Goal: Task Accomplishment & Management: Use online tool/utility

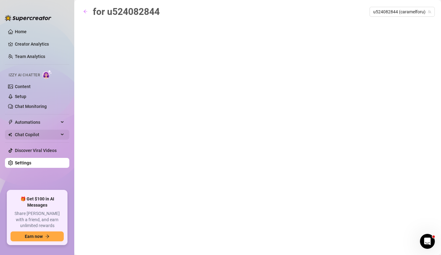
click at [47, 131] on span "Chat Copilot" at bounding box center [37, 134] width 44 height 10
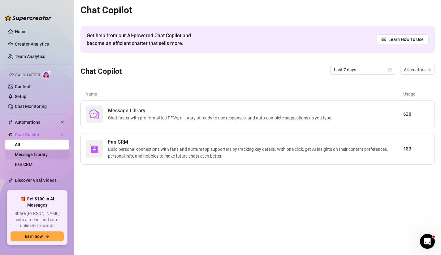
click at [42, 154] on link "Message Library" at bounding box center [31, 154] width 33 height 5
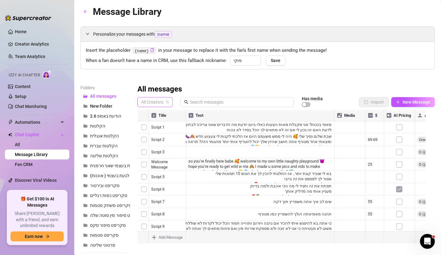
click at [158, 102] on span "All Creators" at bounding box center [155, 101] width 28 height 9
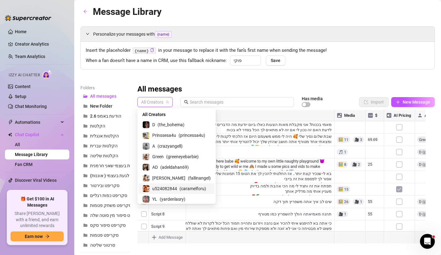
click at [170, 187] on span "u524082844" at bounding box center [164, 188] width 25 height 7
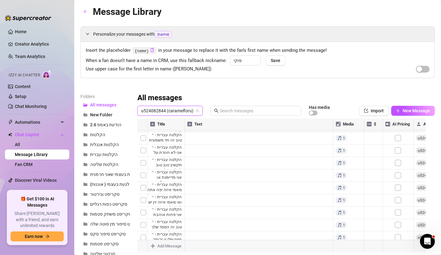
click at [144, 138] on div at bounding box center [284, 187] width 293 height 138
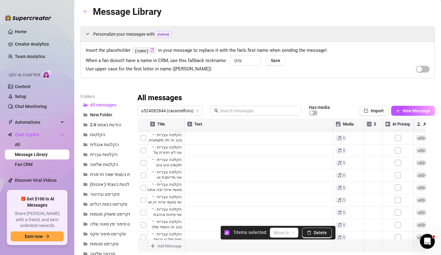
click at [145, 151] on div at bounding box center [284, 187] width 293 height 138
click at [145, 160] on div at bounding box center [284, 187] width 293 height 138
click at [142, 173] on div at bounding box center [284, 187] width 293 height 138
click at [143, 185] on div at bounding box center [284, 187] width 293 height 138
click at [143, 198] on div at bounding box center [284, 187] width 293 height 138
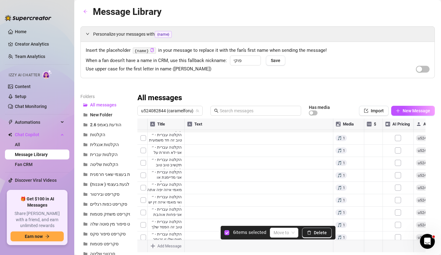
click at [143, 211] on div at bounding box center [284, 187] width 293 height 138
click at [146, 223] on div at bounding box center [284, 187] width 293 height 138
click at [143, 203] on div at bounding box center [284, 187] width 293 height 138
click at [143, 214] on div at bounding box center [284, 187] width 293 height 138
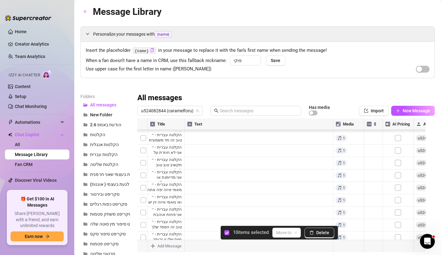
click at [142, 230] on div at bounding box center [284, 187] width 293 height 138
click at [143, 230] on div at bounding box center [284, 187] width 293 height 138
click at [145, 230] on div at bounding box center [284, 187] width 293 height 138
click at [144, 197] on div at bounding box center [284, 187] width 293 height 138
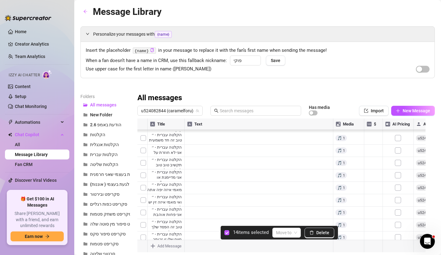
click at [145, 208] on div at bounding box center [284, 187] width 293 height 138
click at [143, 219] on div at bounding box center [284, 187] width 293 height 138
click at [144, 230] on div at bounding box center [284, 187] width 293 height 138
click at [144, 195] on div at bounding box center [284, 187] width 293 height 138
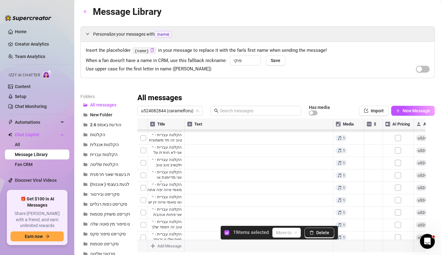
click at [143, 208] on div at bounding box center [284, 187] width 293 height 138
click at [144, 221] on div at bounding box center [284, 187] width 293 height 138
click at [143, 230] on div at bounding box center [284, 187] width 293 height 138
click at [143, 195] on div at bounding box center [284, 187] width 293 height 138
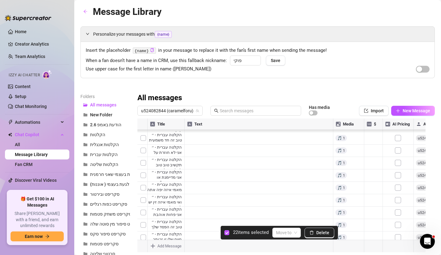
click at [142, 204] on div at bounding box center [284, 187] width 293 height 138
click at [145, 217] on div at bounding box center [284, 187] width 293 height 138
click at [143, 229] on div at bounding box center [284, 187] width 293 height 138
click at [142, 208] on div at bounding box center [284, 187] width 293 height 138
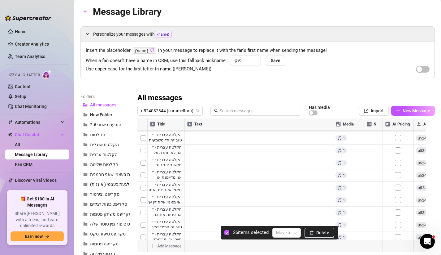
click at [143, 219] on div at bounding box center [284, 187] width 293 height 138
click at [143, 231] on div at bounding box center [284, 187] width 293 height 138
click at [143, 220] on div at bounding box center [284, 187] width 293 height 138
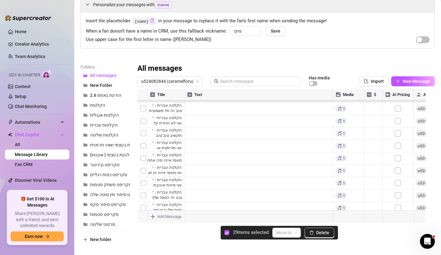
scroll to position [37, 0]
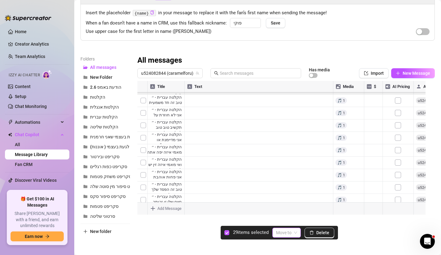
click at [293, 232] on span at bounding box center [286, 232] width 21 height 9
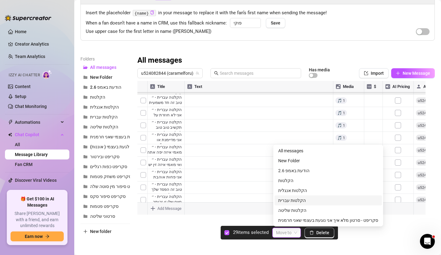
click at [303, 200] on div "הקלטות עברית" at bounding box center [328, 200] width 100 height 7
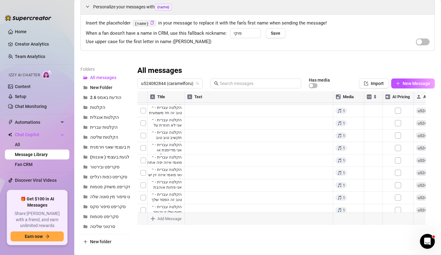
scroll to position [26, 0]
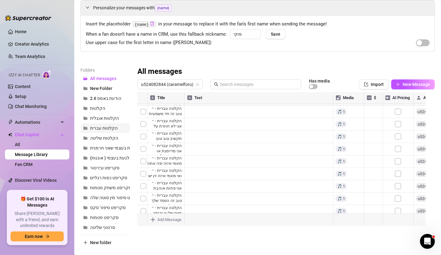
click at [114, 127] on span "הקלטות עברית" at bounding box center [104, 127] width 28 height 5
click at [104, 108] on span "הקלטות" at bounding box center [97, 108] width 15 height 5
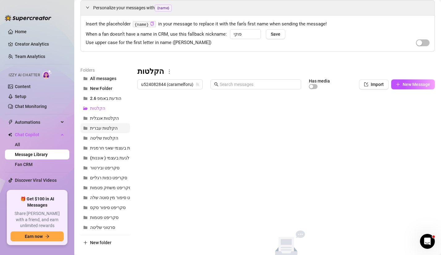
click at [111, 128] on span "הקלטות עברית" at bounding box center [104, 127] width 28 height 5
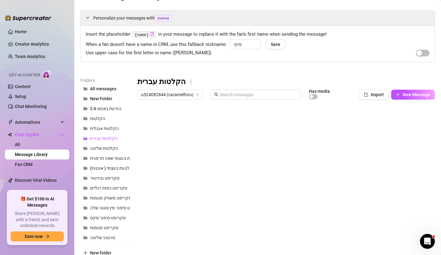
scroll to position [15, 0]
drag, startPoint x: 186, startPoint y: 108, endPoint x: 289, endPoint y: 129, distance: 105.6
click at [296, 129] on div at bounding box center [284, 172] width 293 height 138
click at [277, 121] on div at bounding box center [284, 172] width 293 height 138
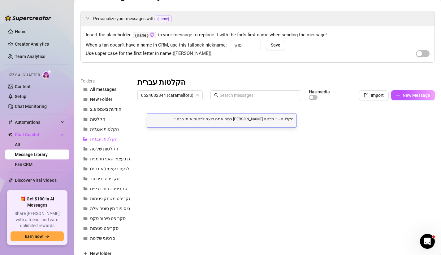
scroll to position [0, 0]
click at [286, 118] on textarea "הקלטה - ״ ⁠תראה [PERSON_NAME] כמה אתה רוצה לראות אותי ככה ״" at bounding box center [221, 119] width 149 height 6
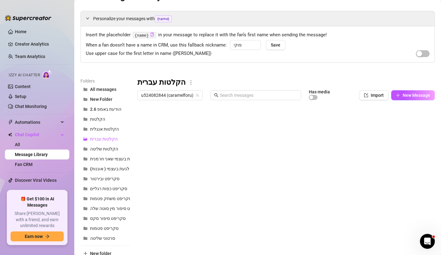
click at [276, 131] on div at bounding box center [284, 172] width 293 height 138
click at [275, 133] on div at bounding box center [284, 172] width 293 height 138
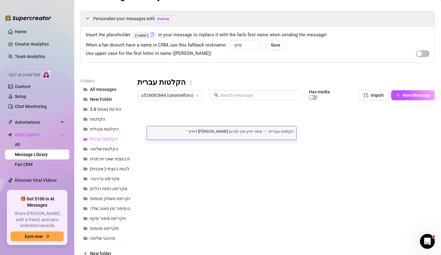
click at [275, 133] on textarea "הקלטה עברית - ״ אתה יודע איך לגרום [PERSON_NAME] לחייך״" at bounding box center [221, 131] width 149 height 6
click at [274, 131] on textarea "הקלטה עברית - ״ אתה יודע איך לגרום [PERSON_NAME] לחייך״" at bounding box center [221, 131] width 149 height 6
drag, startPoint x: 271, startPoint y: 131, endPoint x: 281, endPoint y: 133, distance: 10.0
click at [281, 133] on textarea "הקלטה עברית - ״ אתה יודע איך לגרום [PERSON_NAME] לחייך״" at bounding box center [221, 131] width 149 height 6
type textarea "הקלטה - ״ אתה יודע איך לגרום [PERSON_NAME] לחייך״"
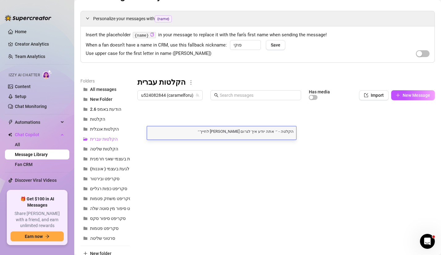
click at [311, 138] on div at bounding box center [284, 172] width 293 height 138
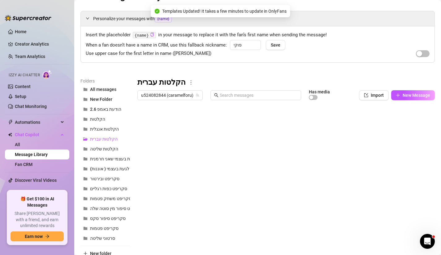
click at [279, 142] on div at bounding box center [284, 172] width 293 height 138
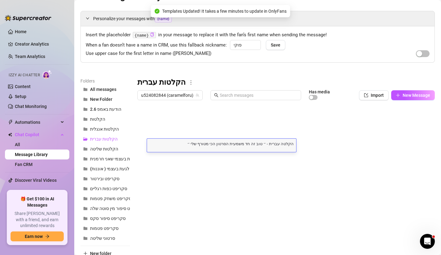
click at [271, 143] on textarea "הקלטה עברית - ״ טוב זה חד משמעית הסרטון הכי מטורף שלי ״" at bounding box center [221, 143] width 149 height 6
drag, startPoint x: 271, startPoint y: 143, endPoint x: 276, endPoint y: 144, distance: 4.4
click at [276, 144] on textarea "הקלטה עברית - ״ טוב זה חד משמעית הסרטון הכי מטורף שלי ״" at bounding box center [221, 143] width 149 height 6
type textarea "הקלטה - ״ טוב זה חד משמעית הסרטון הכי מטורף שלי ״"
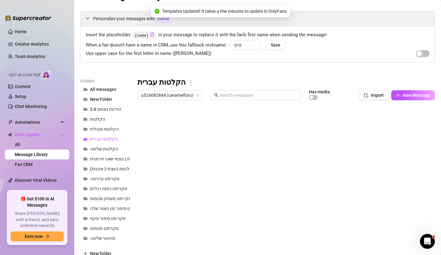
click at [272, 159] on div at bounding box center [284, 172] width 293 height 138
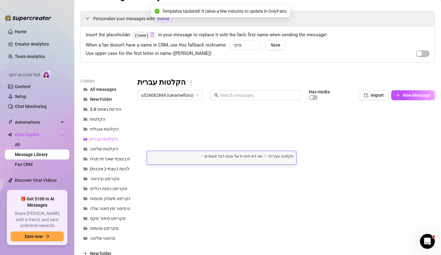
drag, startPoint x: 272, startPoint y: 155, endPoint x: 281, endPoint y: 158, distance: 9.0
click at [281, 158] on textarea "הקלטה עברית - ״ אני לא חוזרת על אותו דבר פעמיים ״" at bounding box center [221, 156] width 149 height 6
type textarea "הקלטה - ״ אני לא חוזרת על אותו דבר פעמיים ״"
click at [277, 168] on div at bounding box center [284, 172] width 293 height 138
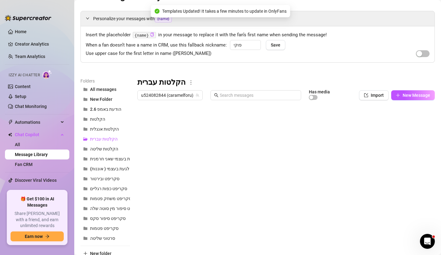
click at [277, 168] on div at bounding box center [284, 172] width 293 height 138
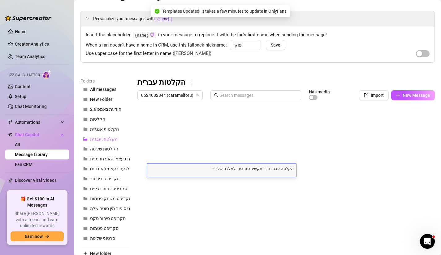
drag, startPoint x: 273, startPoint y: 168, endPoint x: 281, endPoint y: 169, distance: 8.4
click at [281, 169] on textarea "הקלטה עברית - ״ תקשיב טוב טוב למלכה שלך.״" at bounding box center [221, 168] width 149 height 6
type textarea "הקלטה - ״ תקשיב טוב טוב למלכה שלך.״"
click at [277, 187] on div at bounding box center [284, 172] width 293 height 138
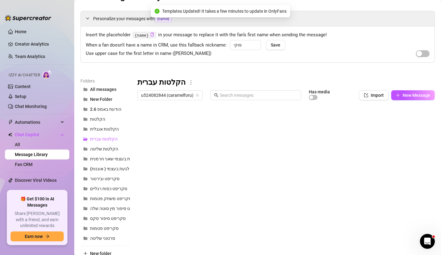
click at [277, 187] on div at bounding box center [284, 172] width 293 height 138
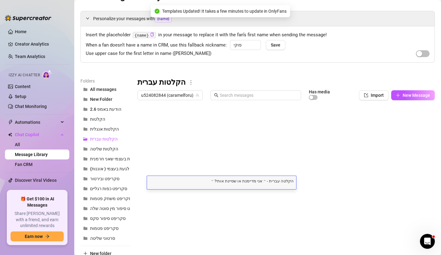
drag, startPoint x: 272, startPoint y: 182, endPoint x: 281, endPoint y: 182, distance: 9.0
click at [281, 182] on textarea "הקלטה עברית - ״ אני מדיימנת או שסיינת אותי? ״" at bounding box center [221, 180] width 149 height 6
type textarea "הקלטה - ״ אני מדיימנת או שסיינת אותי? ״"
click at [262, 181] on textarea "הקלטה - ״ אני מדיימנת או שסיינת אותי? ״" at bounding box center [221, 180] width 149 height 6
type textarea "הקלטה - אני מדממינת או שסיננת אותי"
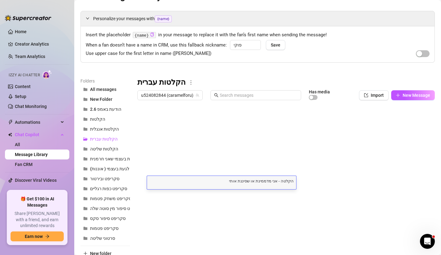
click at [264, 182] on textarea "הקלטה - אני מדממינת או שסיננת אותי" at bounding box center [221, 180] width 149 height 6
type textarea "הקלטה - אני מדמיינת או שסיננת אותי"
click at [234, 179] on textarea "הקלטה - אני מדמיינת או שסיננת אותי" at bounding box center [221, 180] width 149 height 6
click at [231, 181] on textarea "הקלטה - אני מדמיינת או שסיננת אותי" at bounding box center [221, 180] width 149 height 6
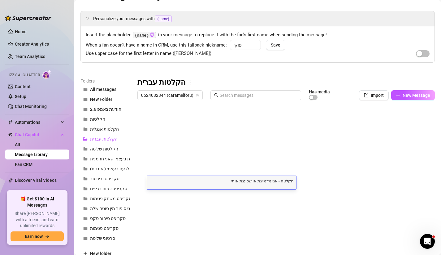
click at [231, 181] on textarea "הקלטה - אני מדמיינת או שסיננת אותי" at bounding box center [221, 180] width 149 height 6
click at [235, 181] on textarea "הקלטה - אני מדמיינת או שסיננת אותי" at bounding box center [221, 180] width 149 height 6
type textarea "הקלטה - אני מדמיינת או שסיננת אותי?"
click at [316, 195] on div at bounding box center [284, 172] width 293 height 138
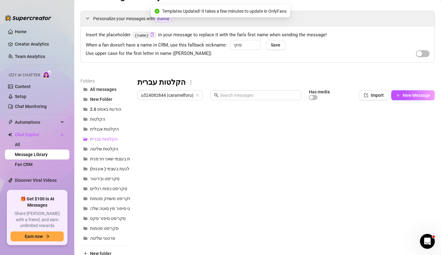
click at [273, 197] on div at bounding box center [284, 172] width 293 height 138
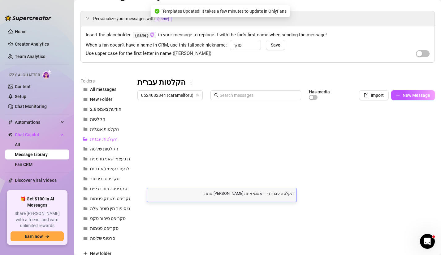
click at [280, 195] on textarea "הקלטה עברית - ״ מאמי איזה [PERSON_NAME] אתה ״" at bounding box center [221, 193] width 149 height 6
drag, startPoint x: 281, startPoint y: 195, endPoint x: 272, endPoint y: 194, distance: 9.0
click at [272, 194] on textarea "הקלטה עברית - ״ מאמי איזה [PERSON_NAME] אתה ״" at bounding box center [221, 193] width 149 height 6
type textarea "הקלטה - ״ מאמי איזה [PERSON_NAME] אתה ״"
click at [271, 206] on div at bounding box center [284, 172] width 293 height 138
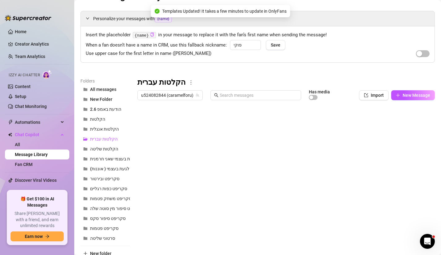
click at [271, 206] on div at bounding box center [284, 172] width 293 height 138
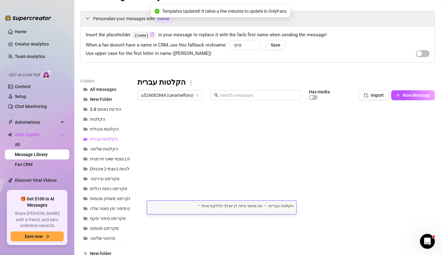
drag, startPoint x: 282, startPoint y: 206, endPoint x: 271, endPoint y: 205, distance: 11.5
click at [271, 205] on textarea "הקלטה עברית - ״ ואי מאמי איזה זין יש לך הדלקת אותי ״" at bounding box center [221, 205] width 149 height 6
type textarea "הקלטה - ״ ואי מאמי איזה זין יש לך הדלקת אותי ״"
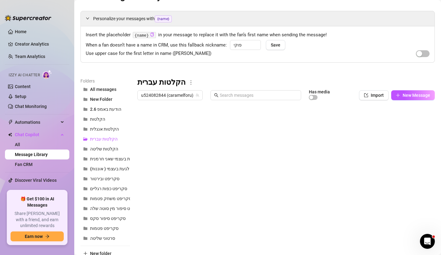
click at [313, 208] on div at bounding box center [284, 172] width 293 height 138
drag, startPoint x: 295, startPoint y: 239, endPoint x: 9, endPoint y: 2, distance: 372.6
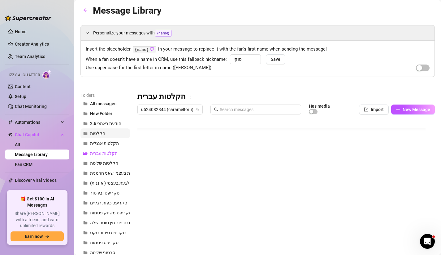
scroll to position [12, 0]
click at [113, 135] on button "הקלטות" at bounding box center [106, 133] width 50 height 10
click at [116, 151] on span "הקלטות עברית" at bounding box center [104, 153] width 28 height 5
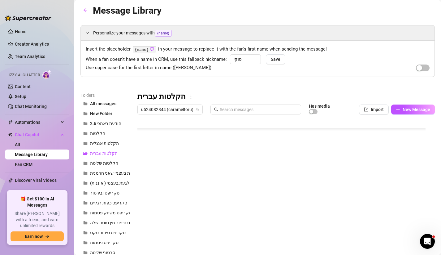
click at [267, 199] on div at bounding box center [284, 186] width 293 height 138
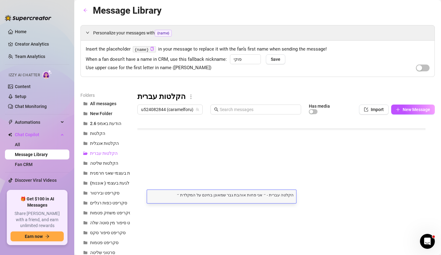
scroll to position [0, 0]
drag, startPoint x: 272, startPoint y: 195, endPoint x: 281, endPoint y: 197, distance: 9.5
click at [281, 197] on textarea "הקלטה עברית - ״ אני פחות אוהבת גבר שמאונן בחינם על המקלדת ״" at bounding box center [221, 194] width 149 height 6
type textarea "הקלטה - ״ אני פחות אוהבת גבר שמאונן בחינם על המקלדת ״"
click at [288, 208] on div at bounding box center [284, 186] width 293 height 138
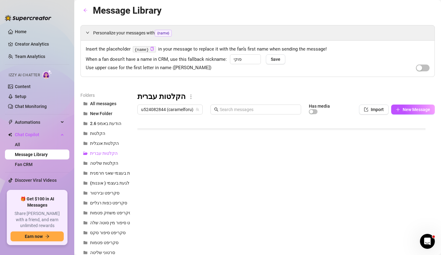
click at [288, 208] on div at bounding box center [284, 186] width 293 height 138
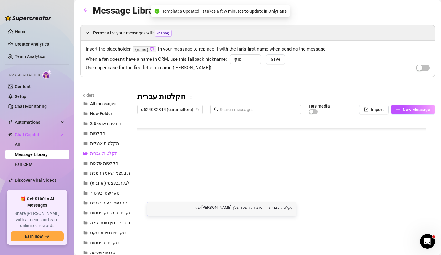
drag, startPoint x: 272, startPoint y: 207, endPoint x: 281, endPoint y: 208, distance: 9.1
click at [281, 208] on textarea "הקלטה עברית - ״ טוב זה הפסד שלך [PERSON_NAME] שלי ״" at bounding box center [221, 207] width 149 height 6
type textarea "הקלטה - ״ טוב זה הפסד שלך [PERSON_NAME] שלי ״"
click at [278, 219] on div at bounding box center [284, 186] width 293 height 138
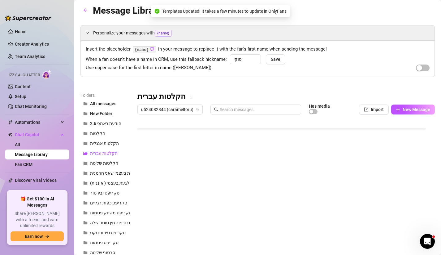
click at [278, 219] on div at bounding box center [284, 186] width 293 height 138
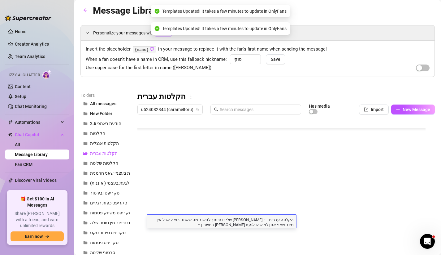
drag, startPoint x: 272, startPoint y: 220, endPoint x: 282, endPoint y: 221, distance: 9.6
click at [282, 221] on textarea "הקלטה עברית - ״ [PERSON_NAME] שלי זו זכותך לחשוב מה שאתה רוצה אבל אין מצב שאני …" at bounding box center [221, 221] width 149 height 11
type textarea "הקלטה - ״ [PERSON_NAME] שלי זו זכותך לחשוב מה שאתה רוצה אבל אין מצב שאני אתן למ…"
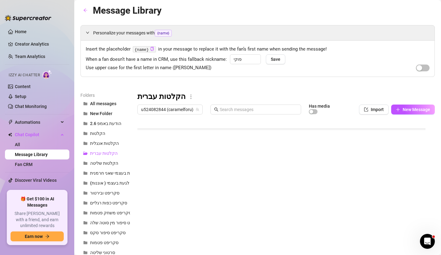
click at [266, 231] on div at bounding box center [284, 186] width 293 height 138
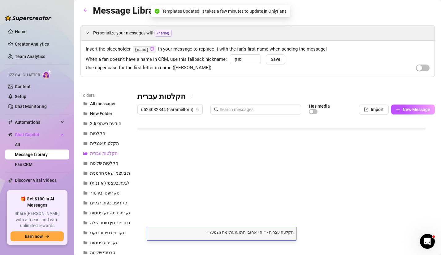
drag, startPoint x: 272, startPoint y: 231, endPoint x: 281, endPoint y: 232, distance: 8.7
click at [281, 232] on textarea "הקלטה עברית - ״ היי אהובי התגעגעתי מה נשמע? ״" at bounding box center [221, 232] width 149 height 6
type textarea "הקלטה - ״ היי אהובי התגעגעתי מה נשמע? ״"
click at [262, 203] on div at bounding box center [284, 186] width 293 height 138
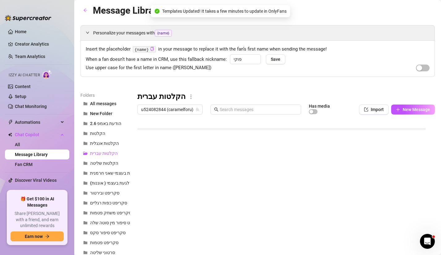
click at [270, 207] on div at bounding box center [284, 186] width 293 height 138
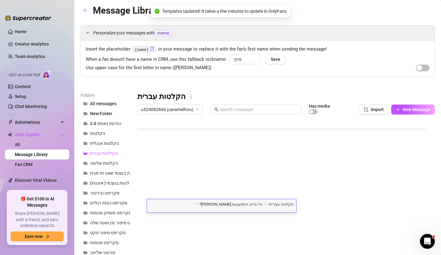
click at [272, 204] on textarea "הקלטה עברית - ״ היי ביייב התגעגעת [PERSON_NAME]? ״" at bounding box center [221, 204] width 149 height 6
drag, startPoint x: 272, startPoint y: 204, endPoint x: 277, endPoint y: 205, distance: 5.1
click at [277, 205] on textarea "הקלטה עברית - ״ היי ביייב התגעגעת [PERSON_NAME]? ״" at bounding box center [221, 204] width 149 height 6
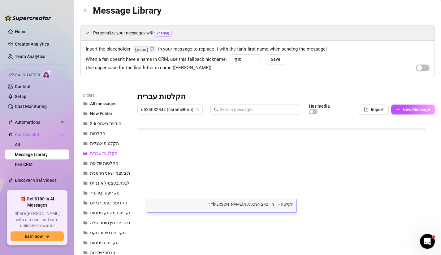
click at [267, 204] on textarea "הקלטה - ״ היי ביייב התגעגעת [PERSON_NAME]? ״" at bounding box center [221, 204] width 149 height 6
type textarea "הקלטה - ״ היי בייב התגעגעת [PERSON_NAME]? ״"
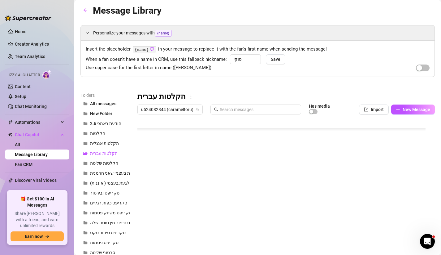
click at [260, 217] on div at bounding box center [284, 186] width 293 height 138
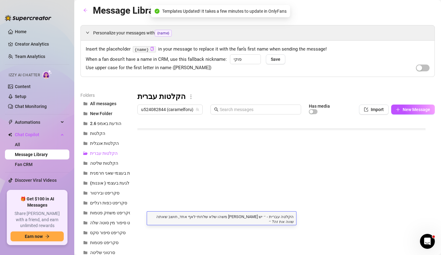
drag, startPoint x: 282, startPoint y: 218, endPoint x: 272, endPoint y: 217, distance: 10.5
click at [272, 217] on textarea "הקלטה עברית - ״ יש [PERSON_NAME] משהו שלא שלחתי לאף אחד, חושב שאתה שווה את זה? ״" at bounding box center [221, 218] width 149 height 11
type textarea "הקלטה - ״ יש [PERSON_NAME] משהו שלא שלחתי לאף אחד, חושב שאתה שווה את זה? ״"
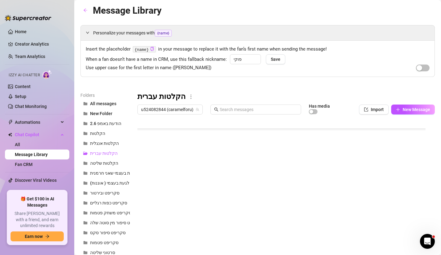
click at [265, 232] on div at bounding box center [284, 186] width 293 height 138
click at [266, 232] on div at bounding box center [284, 186] width 293 height 138
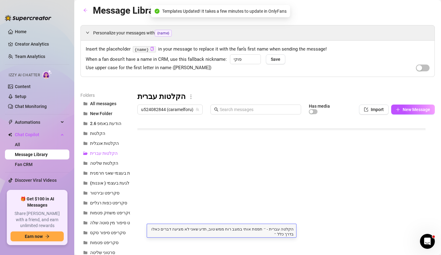
click at [277, 230] on textarea "הקלטה עברית - ״ תפסת אותי במצב רוח ממש טוב, תדע שאני לא מציעה דברים כאלו בדרך כ…" at bounding box center [221, 230] width 149 height 11
type textarea "הקלטה - ״ תפסת אותי במצב רוח ממש טוב, תדע שאני לא מציעה דברים כאלו בדרך כלל ״"
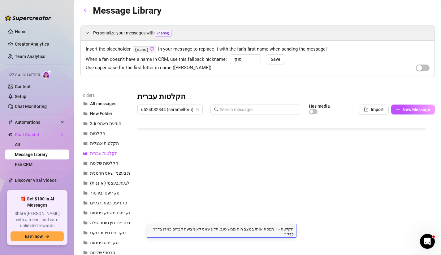
click at [264, 220] on div at bounding box center [284, 186] width 293 height 138
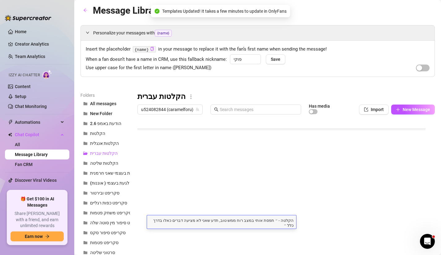
click at [277, 237] on div at bounding box center [284, 186] width 293 height 138
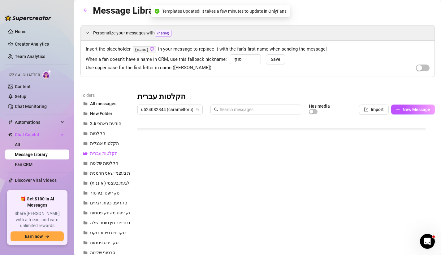
click at [275, 232] on div at bounding box center [284, 186] width 293 height 138
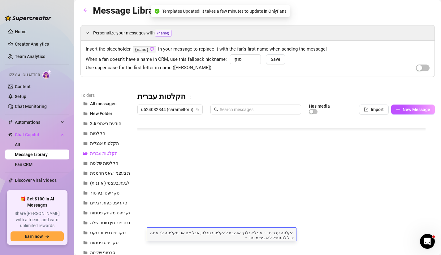
click at [275, 232] on textarea "הקלטה עברית - ״ אני לא כלכך אוהבת להקליט בתכלס, אבל אם אני מקליטה לך אתה יכול ל…" at bounding box center [221, 234] width 149 height 11
click at [281, 233] on textarea "הקלטה עברית - ״ אני לא כלכך אוהבת להקליט בתכלס, אבל אם אני מקליטה לך אתה יכול ל…" at bounding box center [221, 234] width 149 height 11
drag, startPoint x: 281, startPoint y: 233, endPoint x: 278, endPoint y: 234, distance: 3.8
click at [278, 234] on textarea "הקלטה עברית - ״ אני לא כלכך אוהבת להקליט בתכלס, אבל אם אני מקליטה לך אתה יכול ל…" at bounding box center [221, 234] width 149 height 11
type textarea "הקלטה - ״ אני לא כלכך אוהבת להקליט בתכלס, אבל אם אני מקליטה לך אתה יכול להתחיל …"
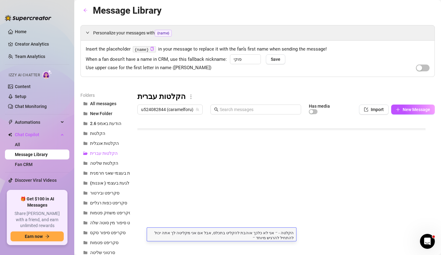
click at [267, 221] on div at bounding box center [284, 186] width 293 height 138
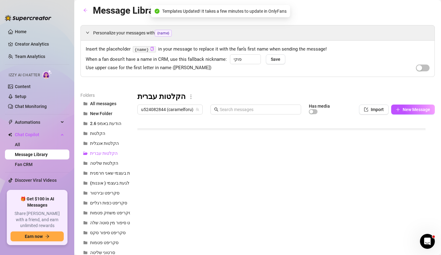
scroll to position [141, 0]
click at [266, 193] on div at bounding box center [284, 186] width 293 height 138
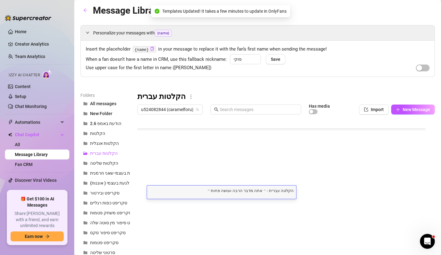
scroll to position [0, 0]
drag, startPoint x: 281, startPoint y: 191, endPoint x: 272, endPoint y: 191, distance: 8.7
click at [272, 191] on textarea "הקלטה עברית - ״ אתה מדבר הרבה ועושה פחות ״" at bounding box center [221, 190] width 149 height 6
type textarea "הקלטה - ״ אתה מדבר הרבה ועושה פחות ״"
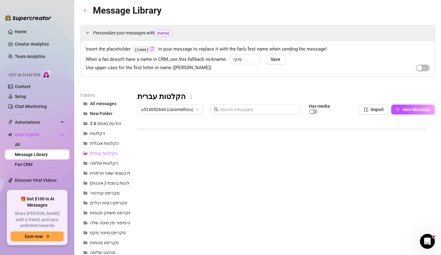
click at [277, 206] on div at bounding box center [284, 186] width 293 height 138
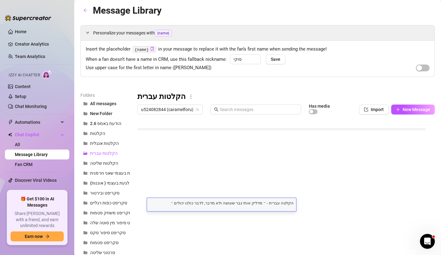
click at [277, 206] on div "הקלטה עברית - ״ מדליק אותי גבר שעושה ולא מדבר, לדבר כולנו יכולים ״ הקלטה עברית …" at bounding box center [221, 204] width 149 height 13
drag, startPoint x: 271, startPoint y: 203, endPoint x: 281, endPoint y: 204, distance: 10.0
click at [281, 204] on textarea "הקלטה עברית - ״ מדליק אותי גבר שעושה ולא מדבר, לדבר כולנו יכולים ״" at bounding box center [221, 202] width 149 height 6
type textarea "הקלטה - ״ מדליק אותי גבר שעושה ולא מדבר, לדבר כולנו יכולים ״"
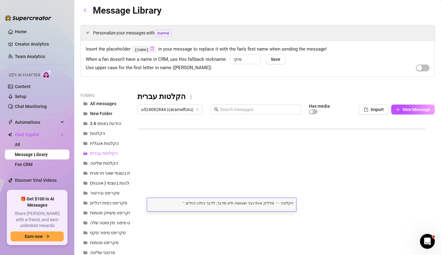
click at [277, 215] on div at bounding box center [284, 186] width 293 height 138
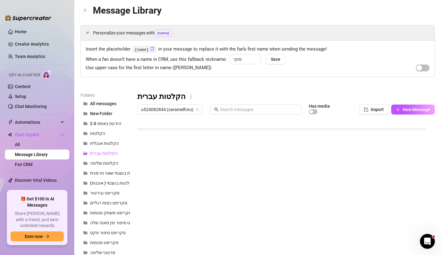
click at [277, 215] on div at bounding box center [284, 186] width 293 height 138
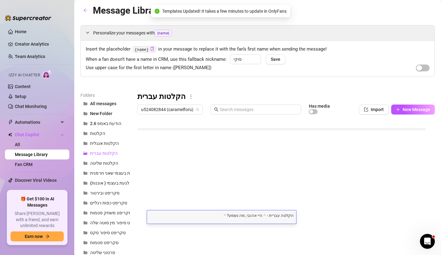
drag, startPoint x: 282, startPoint y: 215, endPoint x: 272, endPoint y: 215, distance: 9.6
click at [272, 215] on textarea "הקלטה עברית - ״ היי אהובי, מה נשמע? ״" at bounding box center [221, 215] width 149 height 6
type textarea "הקלטה - ״ היי אהובי, מה נשמע? ״"
click at [275, 229] on div at bounding box center [284, 186] width 293 height 138
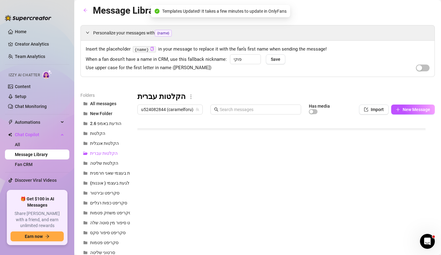
click at [275, 229] on div at bounding box center [284, 186] width 293 height 138
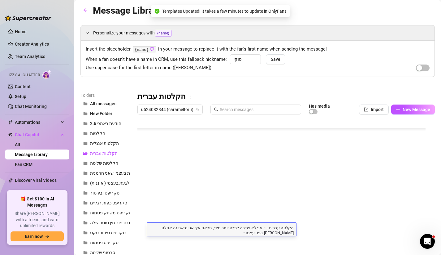
drag, startPoint x: 283, startPoint y: 228, endPoint x: 272, endPoint y: 227, distance: 10.9
click at [272, 227] on textarea "הקלטה עברית - ״ אני לא צריכה לפרט יותר מידי, תראה איך אני נראת זה אחלה [PERSON_…" at bounding box center [221, 229] width 149 height 11
type textarea "הקלטה - ״ אני לא צריכה לפרט יותר מידי, תראה איך אני נראת זה אחלה [PERSON_NAME] …"
click at [275, 232] on div "הקלטה - ״ אני לא צריכה לפרט יותר מידי, תראה איך אני נראת זה אחלה [PERSON_NAME] …" at bounding box center [221, 228] width 149 height 13
click at [266, 210] on div at bounding box center [284, 186] width 293 height 138
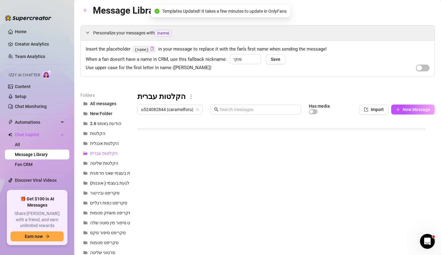
scroll to position [181, 0]
click at [271, 205] on div at bounding box center [284, 186] width 293 height 138
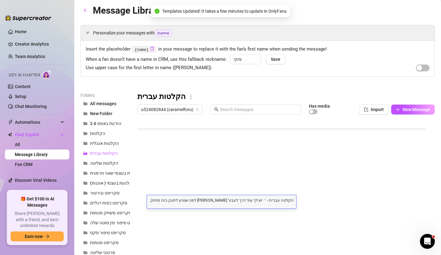
scroll to position [0, 0]
click at [282, 200] on textarea "הקלטה עברית - ״ יש לך עוד דרך לעבור [PERSON_NAME] לפני שנגיע לתוכן כזה מתוק ״" at bounding box center [221, 200] width 149 height 6
drag, startPoint x: 282, startPoint y: 200, endPoint x: 276, endPoint y: 201, distance: 5.9
click at [276, 201] on textarea "הקלטה עברית - ״ יש לך עוד דרך לעבור [PERSON_NAME] לפני שנגיע לתוכן כזה מתוק ״" at bounding box center [221, 200] width 149 height 6
type textarea "הקלטה - ״ יש לך עוד דרך לעבור [PERSON_NAME] לפני שנגיע לתוכן כזה מתוק ״"
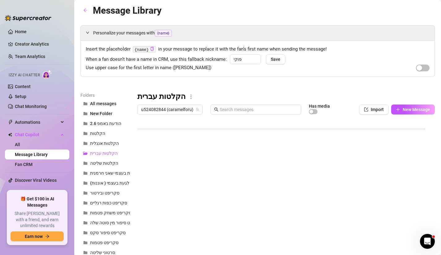
click at [271, 211] on div at bounding box center [284, 186] width 293 height 138
click at [278, 216] on div at bounding box center [284, 186] width 293 height 138
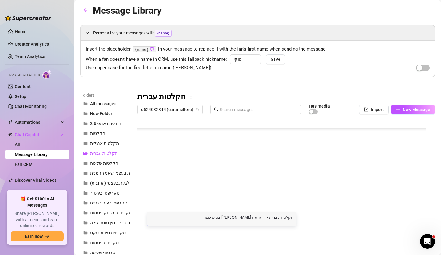
scroll to position [0, 0]
click at [272, 217] on textarea "הקלטה עברית - ״ תראה [PERSON_NAME] בטיפ כמה ״" at bounding box center [221, 217] width 149 height 6
drag, startPoint x: 272, startPoint y: 217, endPoint x: 281, endPoint y: 218, distance: 8.8
click at [281, 218] on textarea "הקלטה עברית - ״ תראה [PERSON_NAME] בטיפ כמה ״" at bounding box center [221, 217] width 149 height 6
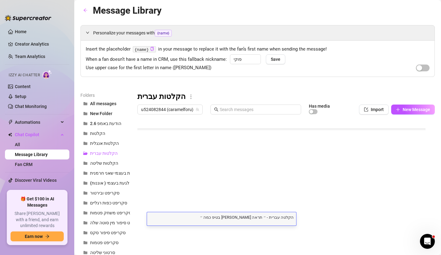
type textarea "הקלטה - ״ תראה [PERSON_NAME] בטיפ כמה ״"
click at [278, 232] on div at bounding box center [284, 186] width 293 height 138
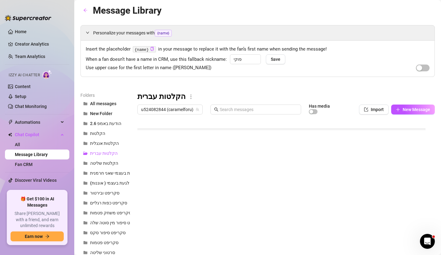
click at [278, 232] on div at bounding box center [284, 186] width 293 height 138
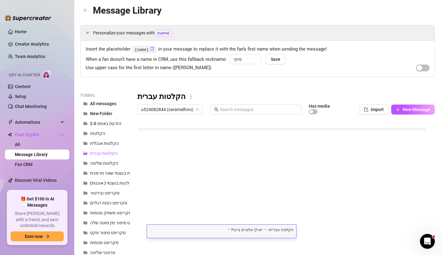
click at [271, 229] on textarea "הקלטה עברית - ״ יש לך טלגרם בייבי? ״" at bounding box center [221, 229] width 149 height 6
drag, startPoint x: 272, startPoint y: 229, endPoint x: 277, endPoint y: 230, distance: 5.6
click at [277, 230] on textarea "הקלטה עברית - ״ יש לך טלגרם בייבי? ״" at bounding box center [221, 229] width 149 height 6
type textarea "הקלטה - ״ יש לך טלגרם בייבי? ״"
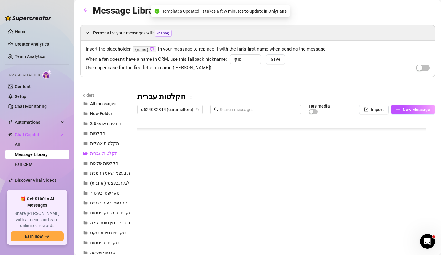
click at [270, 214] on div at bounding box center [284, 186] width 293 height 138
click at [271, 196] on div at bounding box center [284, 186] width 293 height 138
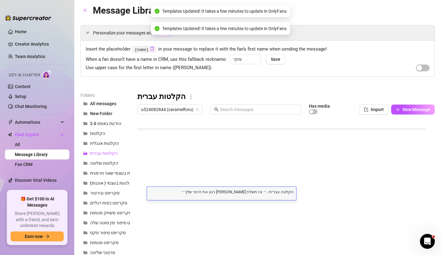
scroll to position [0, 0]
click at [273, 192] on textarea "הקלטה עברית - ״ אז תשלח [PERSON_NAME] רגע את היוזר שלך ״" at bounding box center [221, 191] width 149 height 6
drag, startPoint x: 272, startPoint y: 192, endPoint x: 281, endPoint y: 193, distance: 8.4
click at [281, 193] on textarea "הקלטה עברית - ״ אז תשלח [PERSON_NAME] רגע את היוזר שלך ״" at bounding box center [221, 191] width 149 height 6
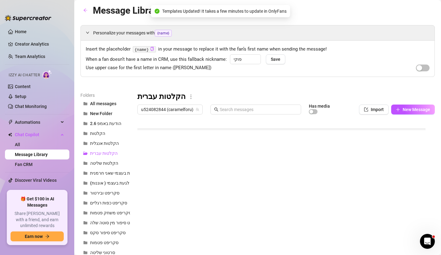
click at [278, 208] on div at bounding box center [284, 186] width 293 height 138
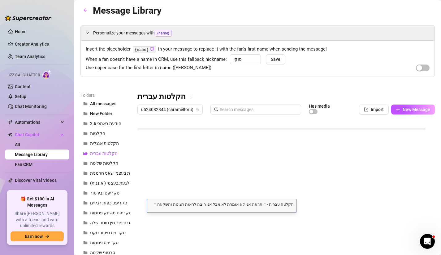
click at [271, 195] on div at bounding box center [284, 186] width 293 height 138
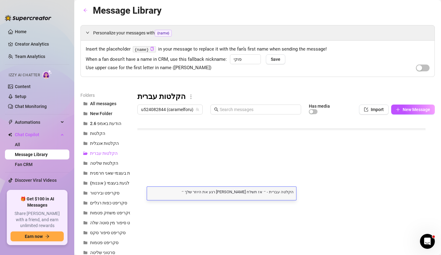
click at [272, 192] on textarea "הקלטה עברית - ״ אז תשלח [PERSON_NAME] רגע את היוזר שלך ״" at bounding box center [221, 191] width 149 height 6
drag, startPoint x: 272, startPoint y: 192, endPoint x: 276, endPoint y: 193, distance: 4.2
click at [276, 193] on textarea "הקלטה עברית - ״ אז תשלח [PERSON_NAME] רגע את היוזר שלך ״" at bounding box center [221, 191] width 149 height 6
type textarea "הקלטה - ״ אז תשלח [PERSON_NAME] רגע את היוזר שלך ״"
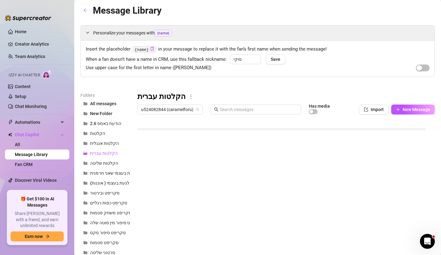
click at [271, 185] on div at bounding box center [284, 186] width 293 height 138
click at [273, 205] on div at bounding box center [284, 186] width 293 height 138
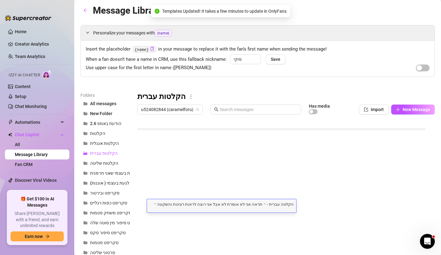
click at [273, 205] on textarea "הקלטה עברית - ״ תראה אני לא אומרת לא אבל אני רוצה לראות רצינות והשקעה ״" at bounding box center [221, 204] width 149 height 6
drag, startPoint x: 271, startPoint y: 204, endPoint x: 281, endPoint y: 205, distance: 9.9
click at [281, 205] on textarea "הקלטה עברית - ״ תראה אני לא אומרת לא אבל אני רוצה לראות רצינות והשקעה ״" at bounding box center [221, 204] width 149 height 6
type textarea "הקלטה - ״ תראה אני לא אומרת לא אבל אני רוצה לראות רצינות והשקעה ״"
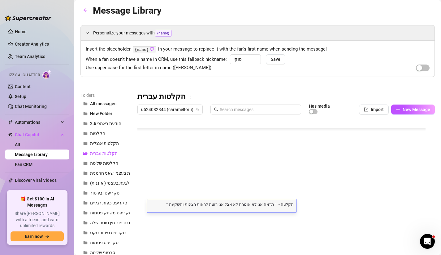
click at [276, 218] on div at bounding box center [284, 186] width 293 height 138
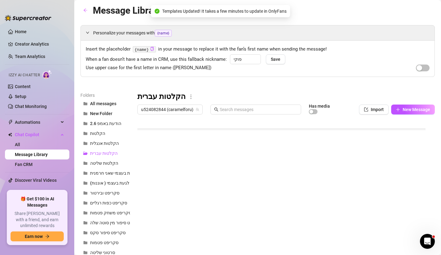
click at [276, 217] on div at bounding box center [284, 186] width 293 height 138
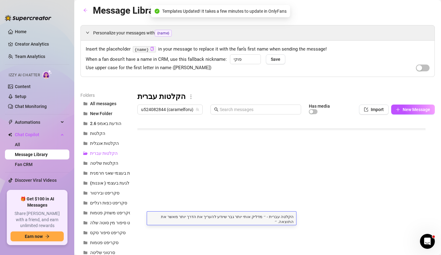
click at [276, 217] on textarea "הקלטה עברית - ״ מדליק אותי יותר גבר שיודע להעריך את הדרך יותר מאשר את התוצאה. ״" at bounding box center [221, 218] width 149 height 11
click at [273, 217] on textarea "הקלטה עברית - ״ מדליק אותי יותר גבר שיודע להעריך את הדרך יותר מאשר את התוצאה. ״" at bounding box center [221, 218] width 149 height 11
drag, startPoint x: 270, startPoint y: 217, endPoint x: 280, endPoint y: 218, distance: 9.5
click at [280, 218] on textarea "הקלטה עברית - ״ מדליק אותי יותר גבר שיודע להעריך את הדרך יותר מאשר את התוצאה. ״" at bounding box center [221, 218] width 149 height 11
click at [281, 218] on textarea "הקלטה עברית - ״ מדליק אותי יותר גבר שיודע להעריך את הדרך יותר מאשר את התוצאה. ״" at bounding box center [221, 218] width 149 height 11
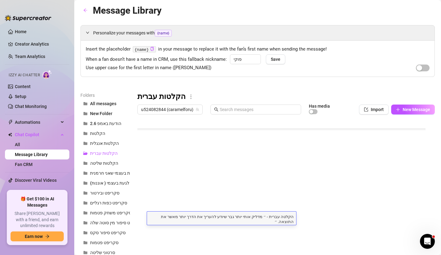
click at [279, 217] on textarea "הקלטה עברית - ״ מדליק אותי יותר גבר שיודע להעריך את הדרך יותר מאשר את התוצאה. ״" at bounding box center [221, 218] width 149 height 11
type textarea "הקלטה - ״ מדליק אותי יותר גבר שיודע להעריך את הדרך יותר מאשר את התוצאה. ״"
click at [278, 229] on div at bounding box center [284, 186] width 293 height 138
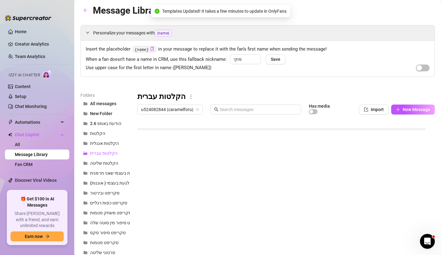
click at [281, 232] on div at bounding box center [284, 186] width 293 height 138
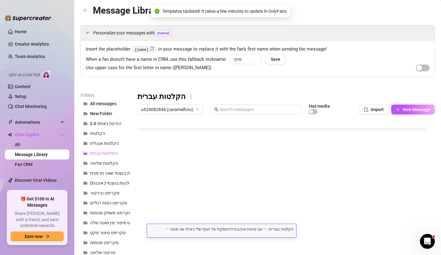
click at [281, 232] on div "הקלטה עברית - ״ אני פחות אוהבת להתמקח על הגוף שלי כאילו אני מוצר ״ הקלטה עברית …" at bounding box center [221, 230] width 149 height 13
click at [280, 229] on textarea "הקלטה עברית - ״ אני פחות אוהבת להתמקח על הגוף שלי כאילו אני מוצר ״" at bounding box center [221, 228] width 149 height 6
drag, startPoint x: 281, startPoint y: 229, endPoint x: 272, endPoint y: 229, distance: 8.7
click at [272, 229] on textarea "הקלטה עברית - ״ אני פחות אוהבת להתמקח על הגוף שלי כאילו אני מוצר ״" at bounding box center [221, 228] width 149 height 6
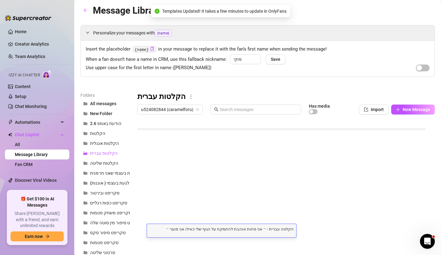
type textarea "הקלטה - ״ אני פחות אוהבת להתמקח על הגוף שלי כאילו אני מוצר ״"
click at [271, 215] on div at bounding box center [284, 186] width 293 height 138
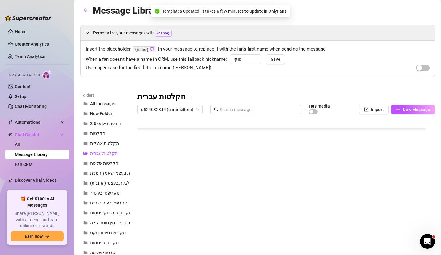
scroll to position [265, 0]
click at [275, 216] on div at bounding box center [284, 186] width 293 height 138
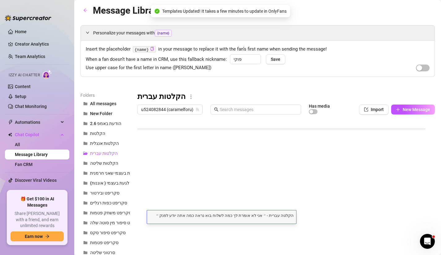
scroll to position [0, 0]
click at [279, 215] on textarea "הקלטה עברית - ״ אני לא אומרת לך כמה לשלוח בוא נראה כמה אתה יודע לפנק ״" at bounding box center [221, 215] width 149 height 6
drag, startPoint x: 282, startPoint y: 215, endPoint x: 272, endPoint y: 216, distance: 9.6
click at [272, 216] on textarea "הקלטה עברית - ״ אני לא אומרת לך כמה לשלוח בוא נראה כמה אתה יודע לפנק ״" at bounding box center [221, 215] width 149 height 6
type textarea "הקלטה - ״ אני לא אומרת לך כמה לשלוח בוא נראה כמה אתה יודע לפנק ״"
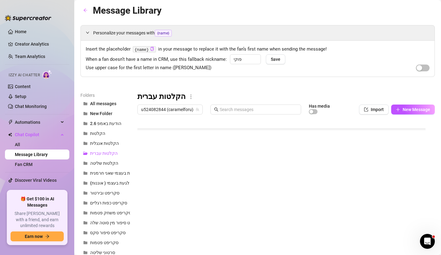
click at [275, 206] on div at bounding box center [284, 186] width 293 height 138
click at [116, 142] on span "הקלטות אנגלית" at bounding box center [104, 143] width 29 height 5
click at [114, 163] on span "הקלטות שליטה" at bounding box center [104, 162] width 28 height 5
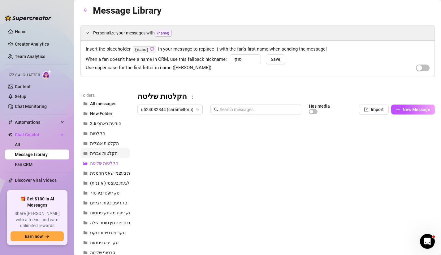
click at [112, 151] on span "הקלטות עברית" at bounding box center [104, 153] width 28 height 5
click at [98, 105] on span "All messages" at bounding box center [103, 103] width 26 height 5
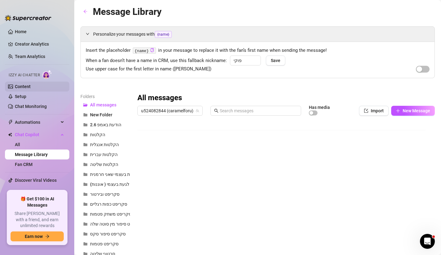
scroll to position [8, 0]
click at [113, 152] on span "הקלטות עברית" at bounding box center [104, 154] width 28 height 5
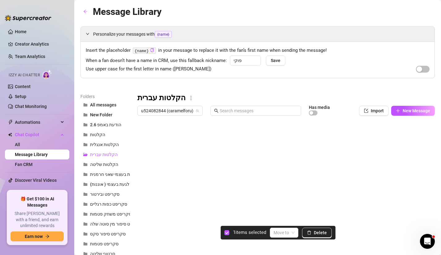
click at [146, 185] on div at bounding box center [284, 187] width 293 height 138
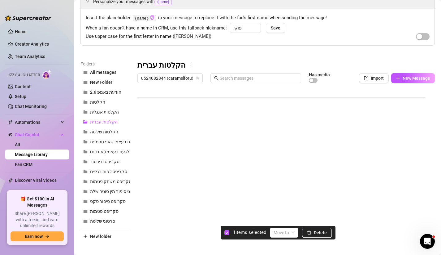
scroll to position [33, 0]
click at [287, 231] on input "search" at bounding box center [281, 232] width 15 height 9
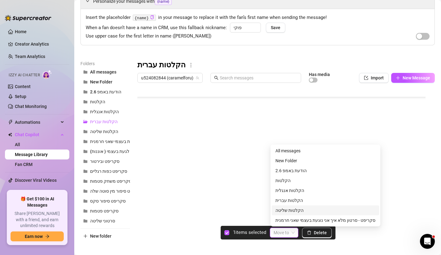
click at [301, 209] on div "הקלטות שליטה" at bounding box center [326, 210] width 100 height 7
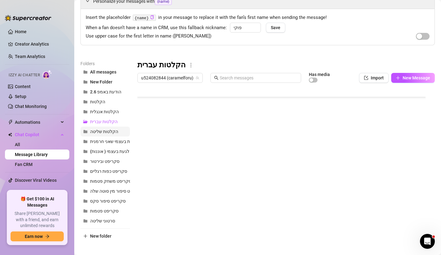
click at [105, 133] on span "הקלטות שליטה" at bounding box center [104, 131] width 28 height 5
